Goal: Find specific page/section

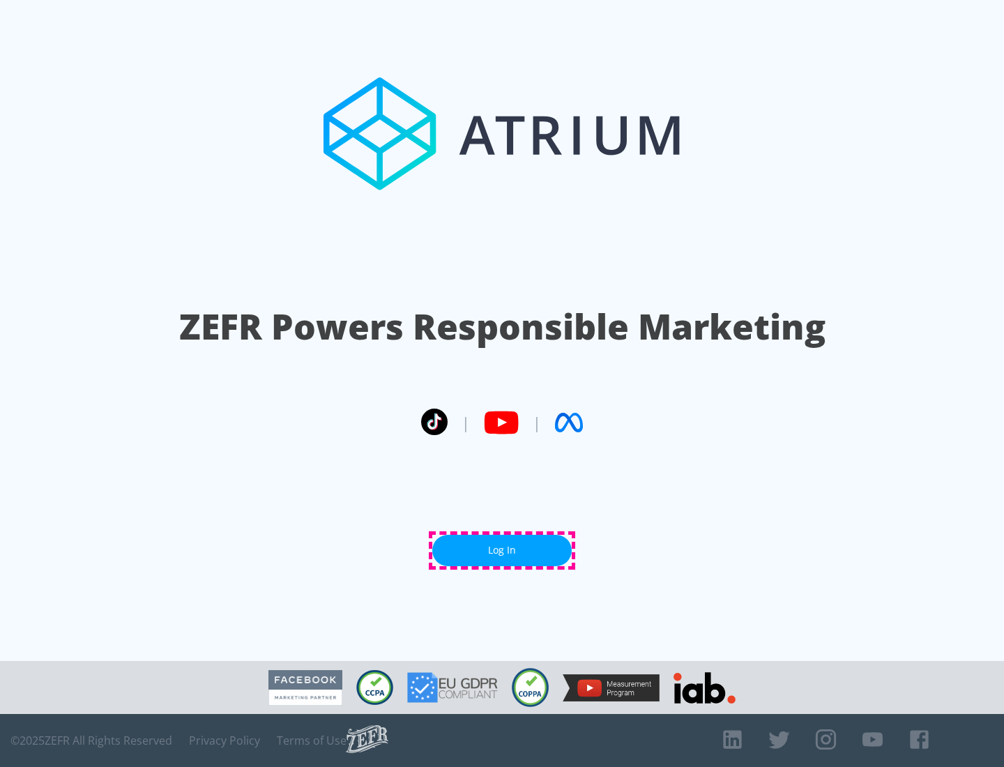
click at [502, 550] on link "Log In" at bounding box center [502, 550] width 140 height 31
